Goal: Entertainment & Leisure: Consume media (video, audio)

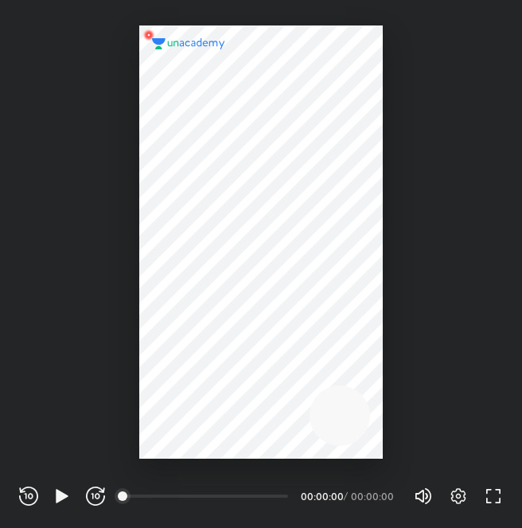
scroll to position [528, 522]
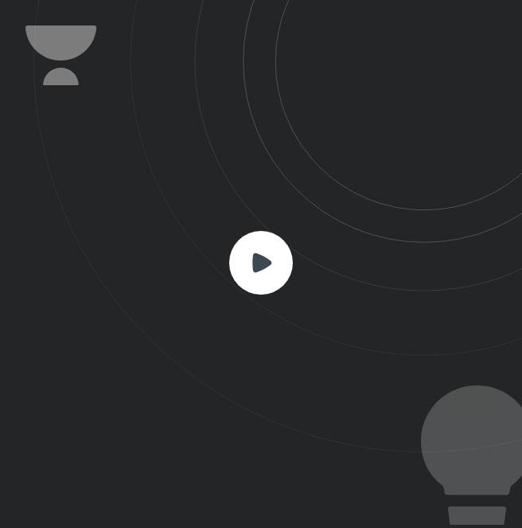
click at [275, 257] on rect at bounding box center [261, 263] width 64 height 64
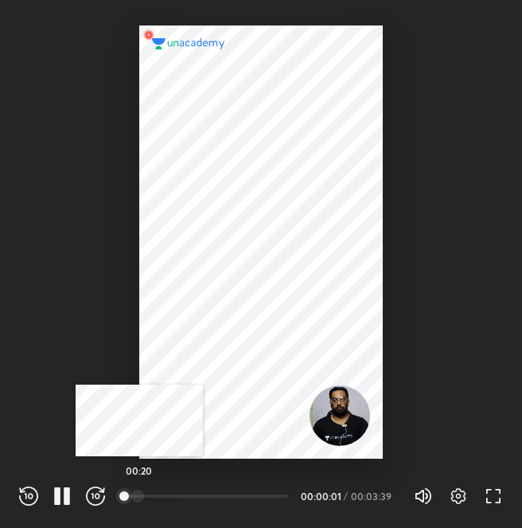
click at [140, 488] on div "00:20" at bounding box center [206, 496] width 164 height 16
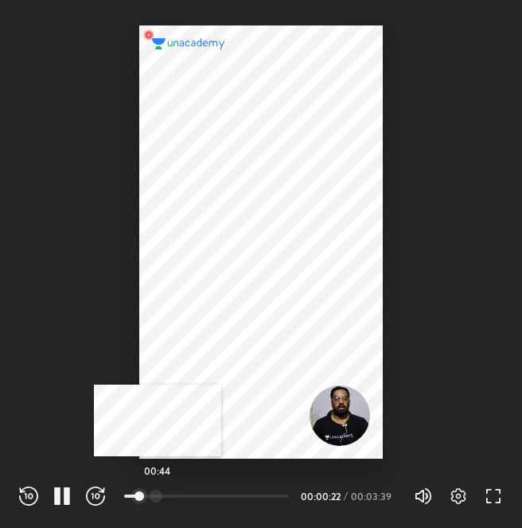
click at [158, 494] on div at bounding box center [156, 496] width 13 height 13
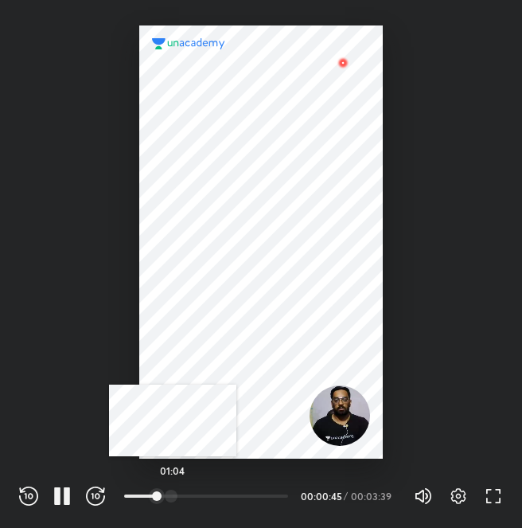
click at [173, 494] on div at bounding box center [171, 496] width 13 height 13
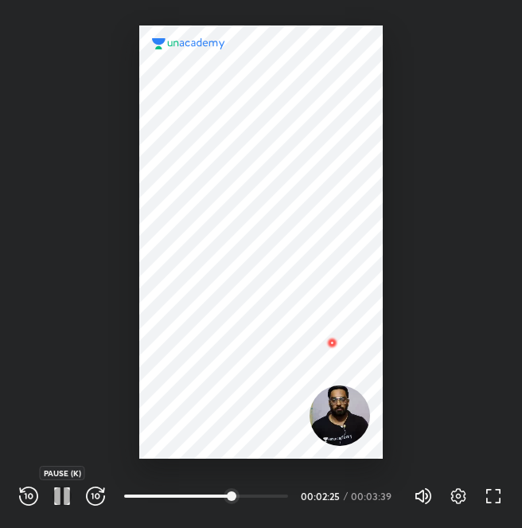
click at [60, 494] on icon "button" at bounding box center [57, 496] width 6 height 18
click at [57, 499] on icon "button" at bounding box center [62, 496] width 12 height 14
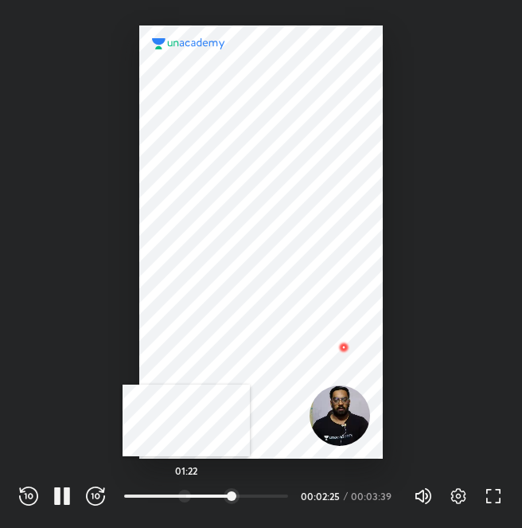
click at [186, 494] on div at bounding box center [184, 496] width 13 height 13
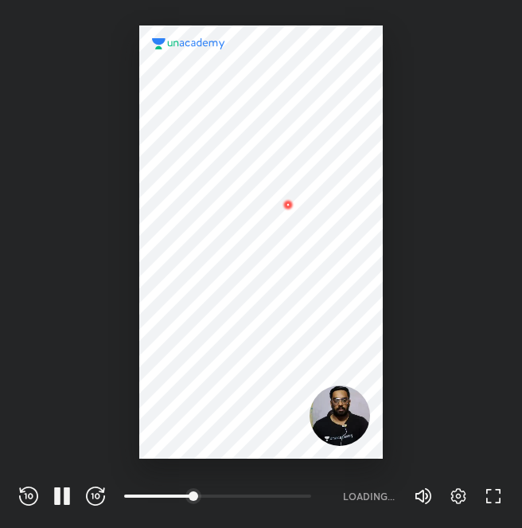
click at [443, 283] on div at bounding box center [261, 229] width 522 height 458
click at [207, 492] on div at bounding box center [205, 496] width 13 height 13
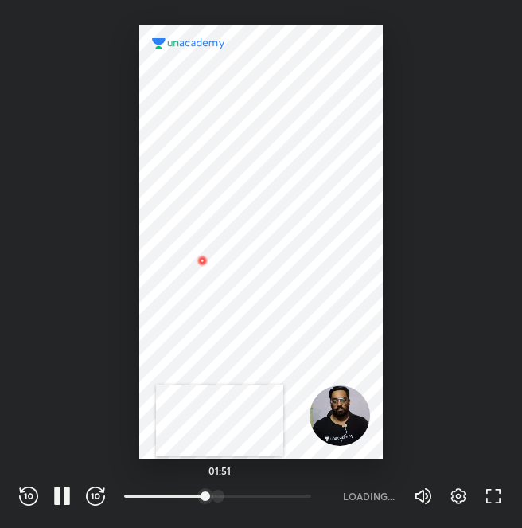
click at [220, 493] on div at bounding box center [218, 496] width 13 height 13
click at [226, 494] on div at bounding box center [224, 496] width 13 height 13
click at [244, 493] on div at bounding box center [242, 496] width 13 height 13
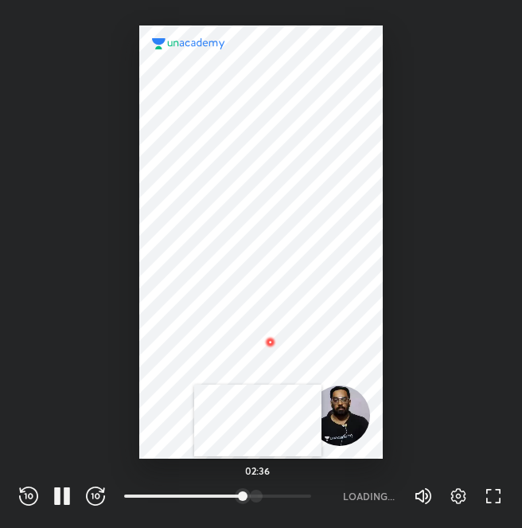
click at [258, 493] on div at bounding box center [256, 496] width 13 height 13
